Goal: Information Seeking & Learning: Learn about a topic

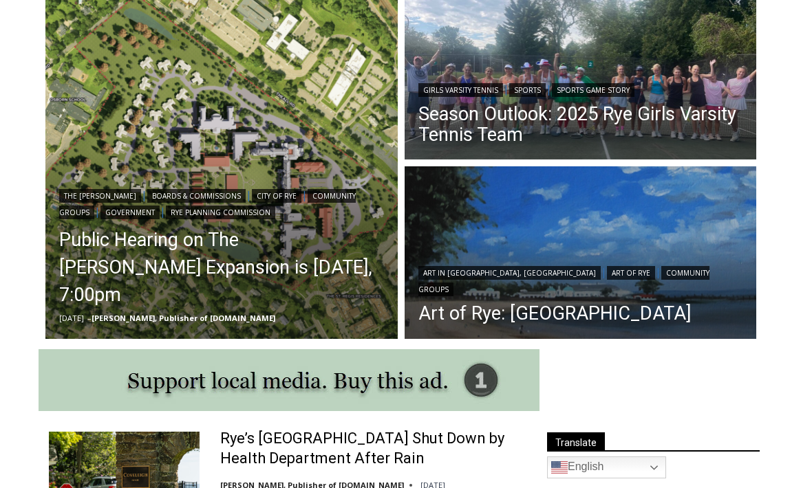
scroll to position [402, 0]
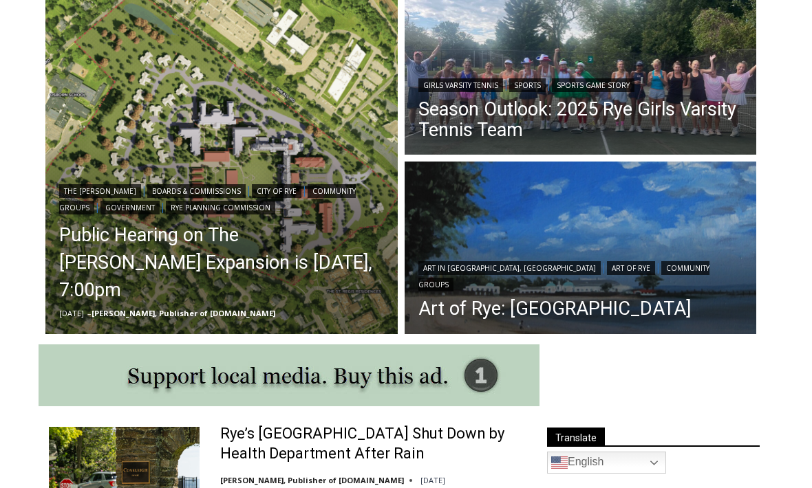
click at [634, 122] on link "Season Outlook: 2025 Rye Girls Varsity Tennis Team" at bounding box center [580, 119] width 325 height 41
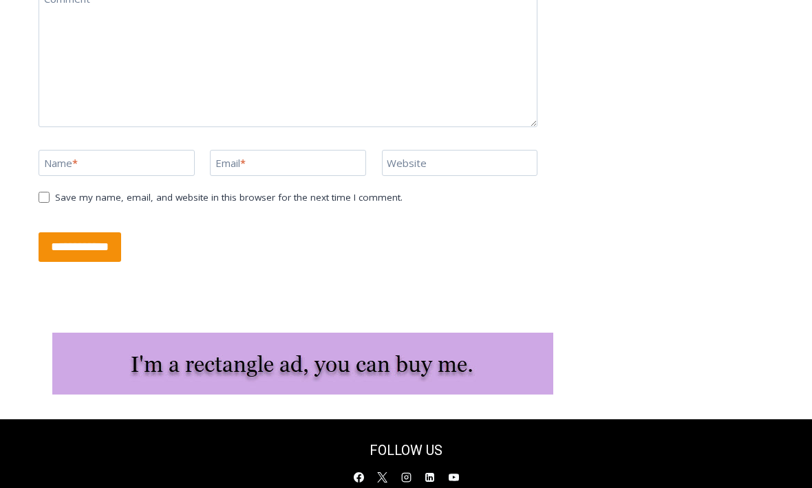
scroll to position [3405, 0]
